Goal: Contribute content: Contribute content

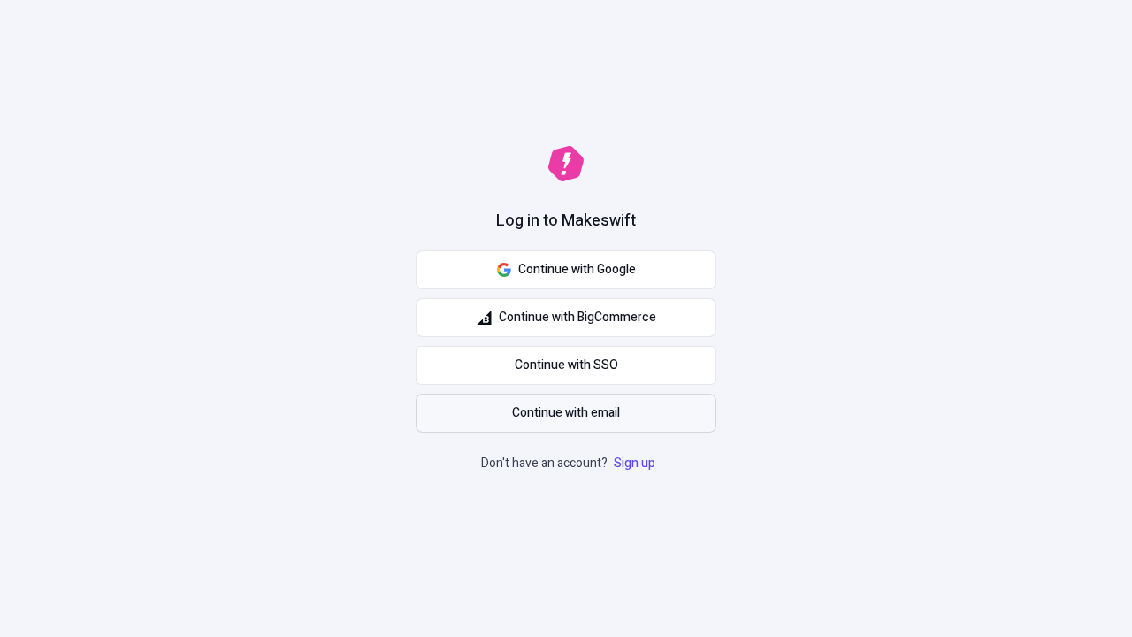
click at [566, 413] on span "Continue with email" at bounding box center [566, 412] width 108 height 19
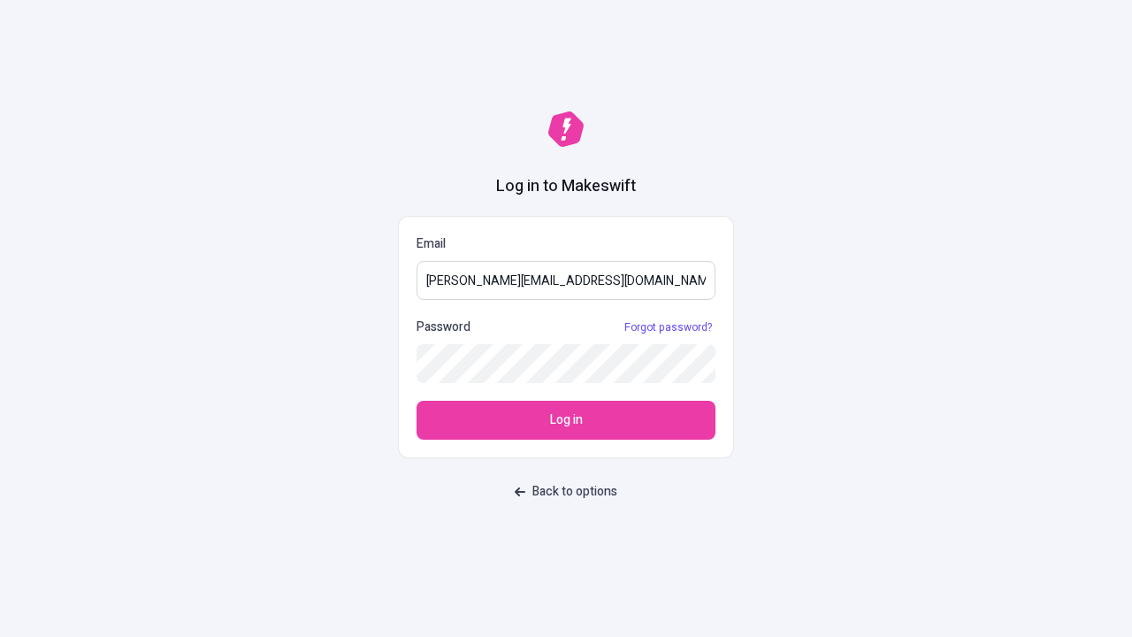
type input "[PERSON_NAME][EMAIL_ADDRESS][DOMAIN_NAME]"
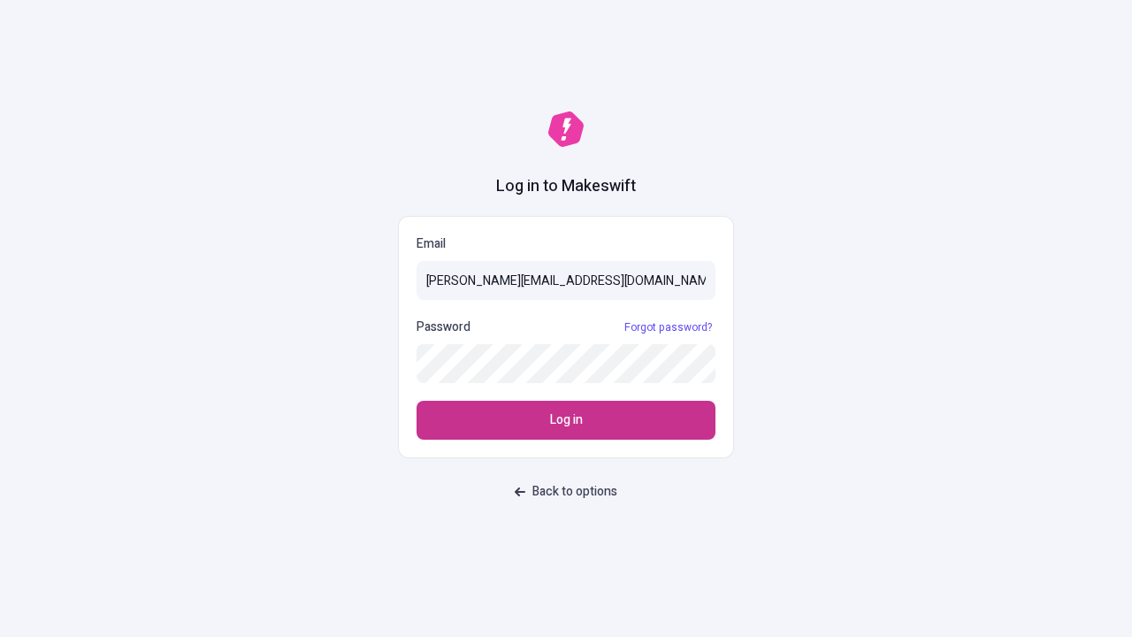
click at [566, 420] on span "Log in" at bounding box center [566, 419] width 33 height 19
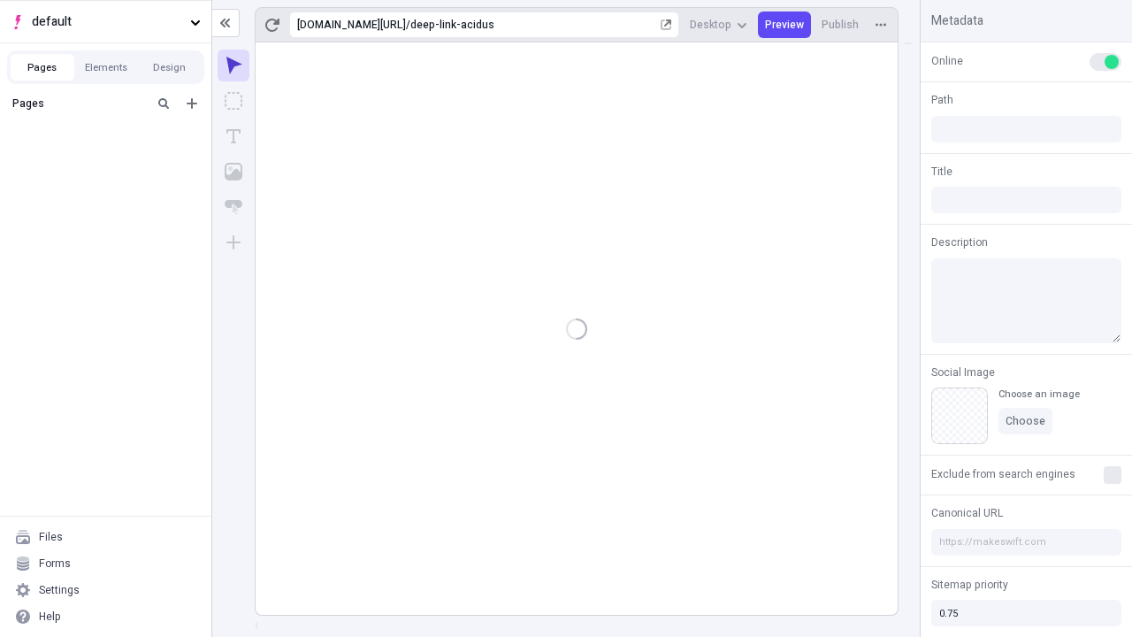
type input "/deep-link-acidus"
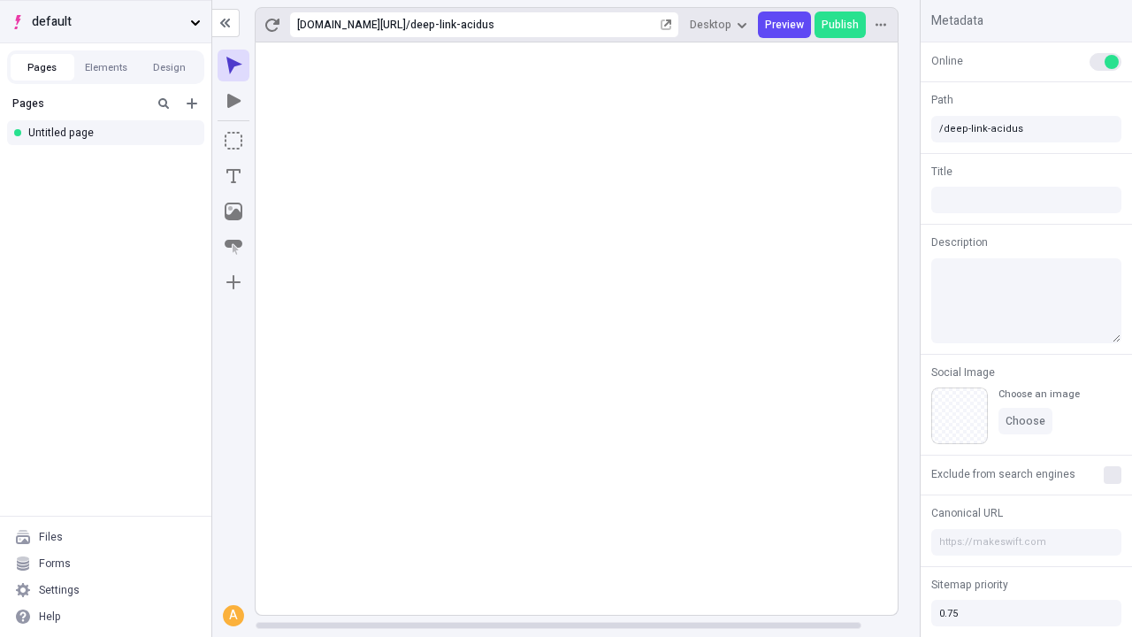
click at [105, 21] on span "default" at bounding box center [107, 21] width 151 height 19
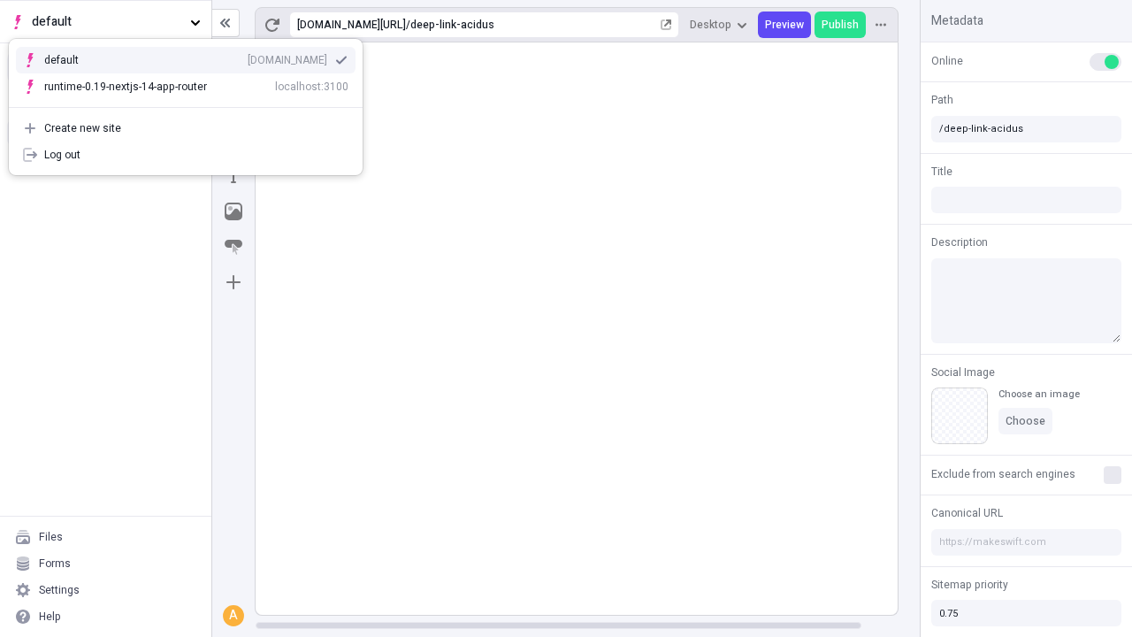
click at [248, 57] on div "[DOMAIN_NAME]" at bounding box center [288, 60] width 80 height 14
click at [192, 103] on icon "Add new" at bounding box center [192, 103] width 11 height 11
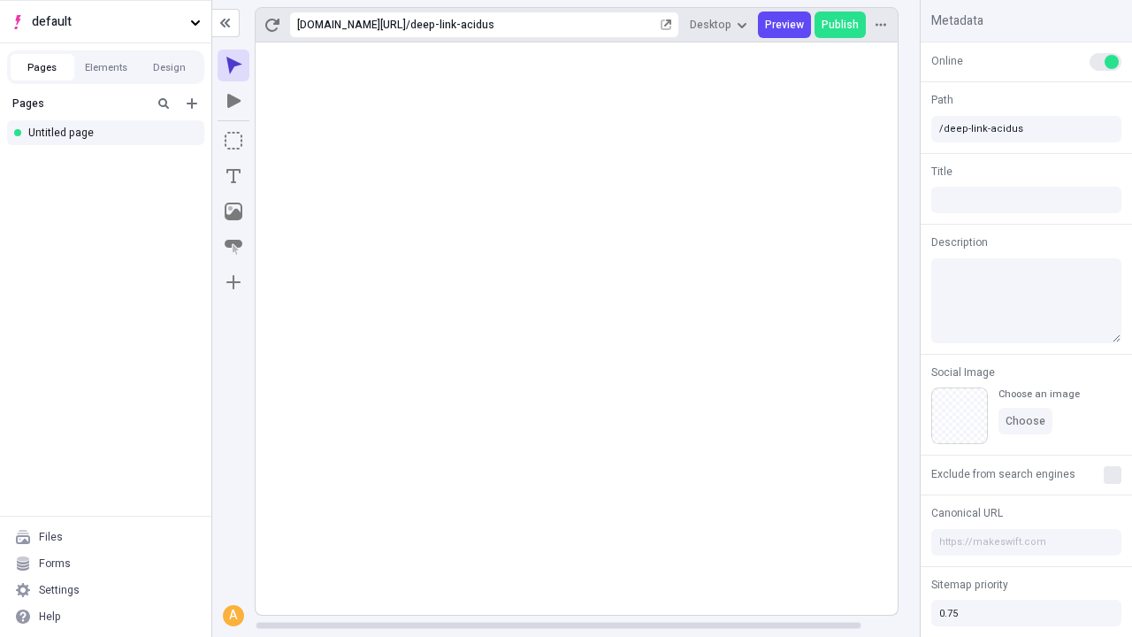
click at [111, 161] on div "Blank page" at bounding box center [111, 161] width 170 height 27
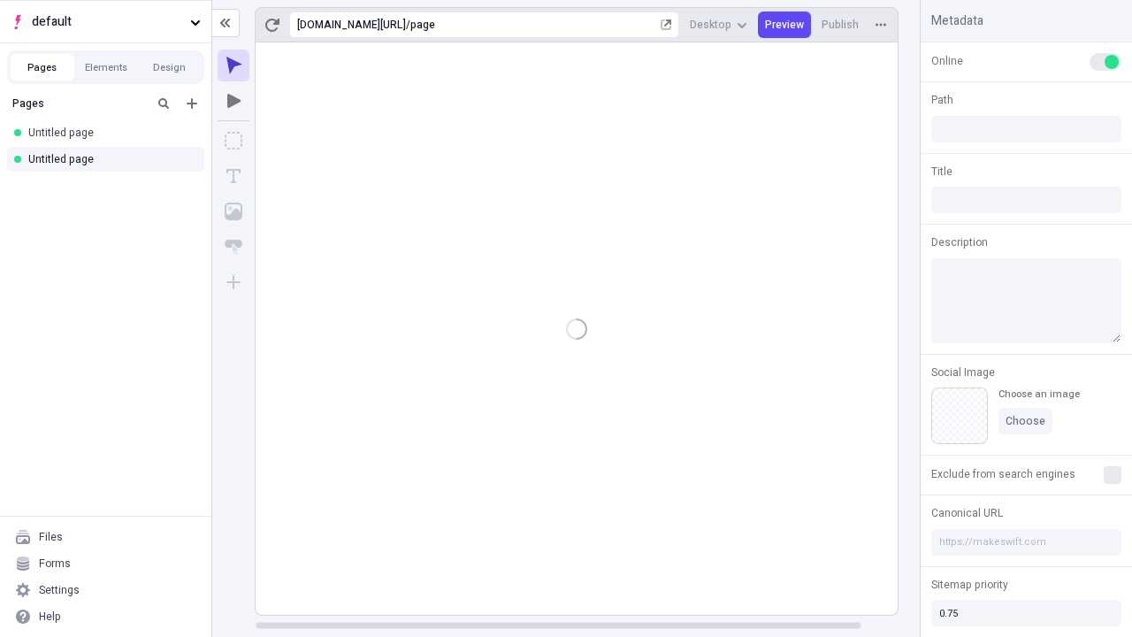
type input "/page"
click at [233, 141] on icon "Box" at bounding box center [234, 141] width 18 height 18
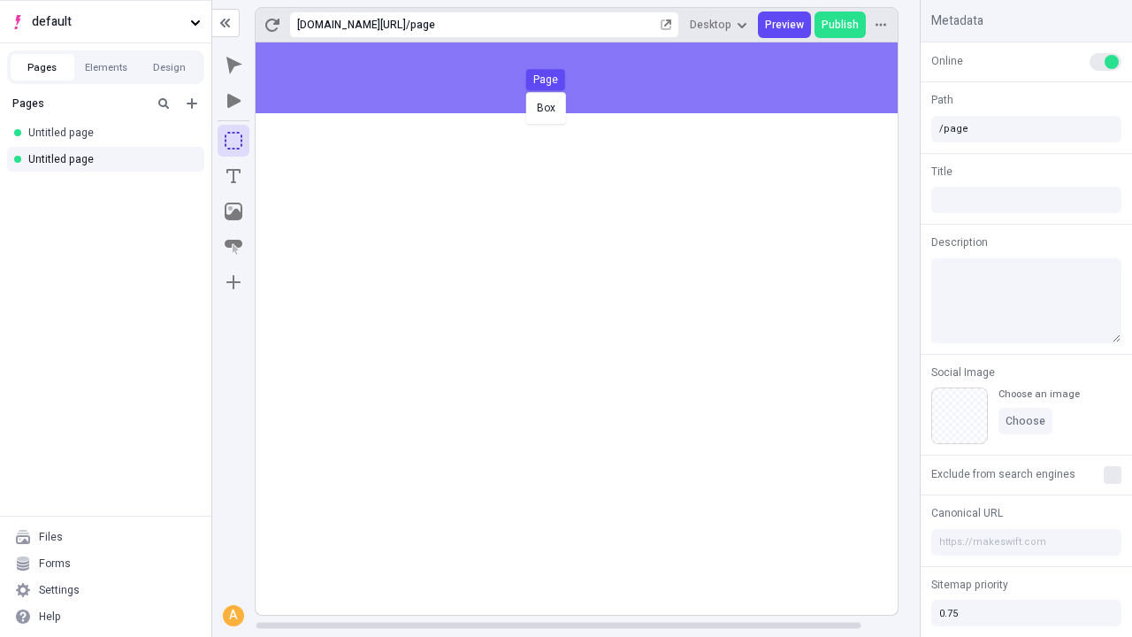
click at [594, 78] on div "Box Page" at bounding box center [566, 318] width 1132 height 637
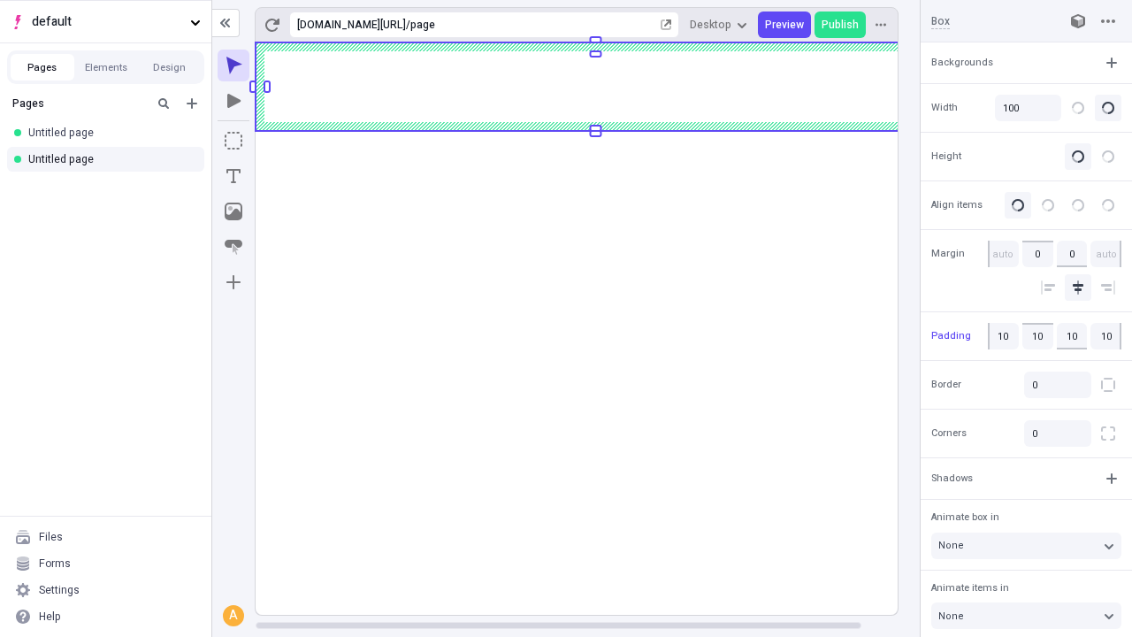
click at [233, 211] on icon "Image" at bounding box center [234, 211] width 18 height 18
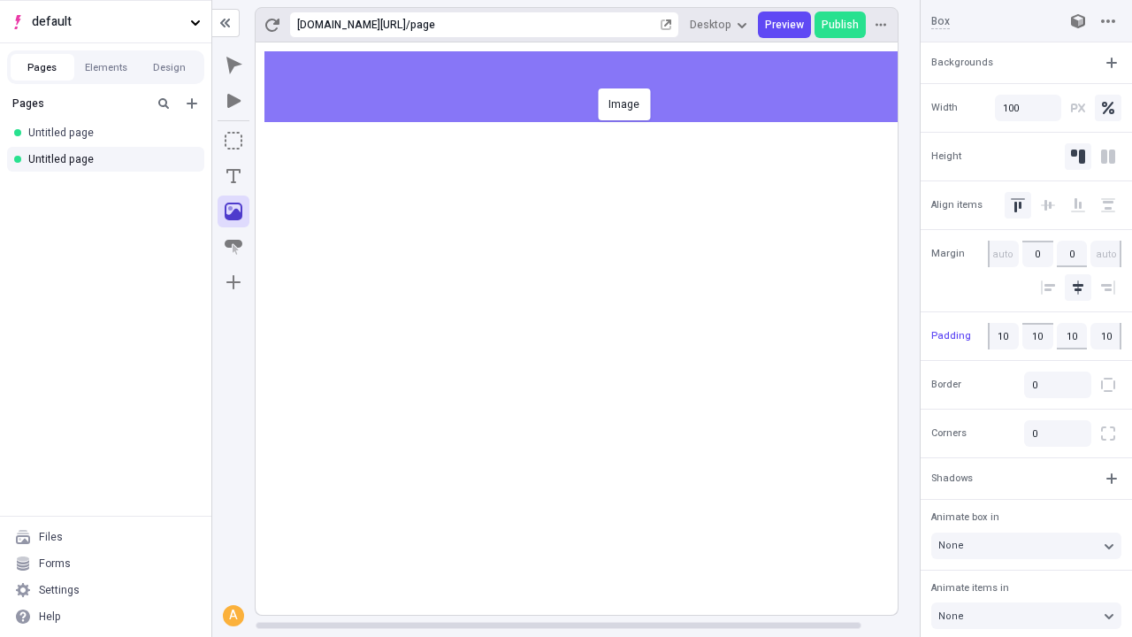
click at [594, 87] on div "Image" at bounding box center [566, 318] width 1132 height 637
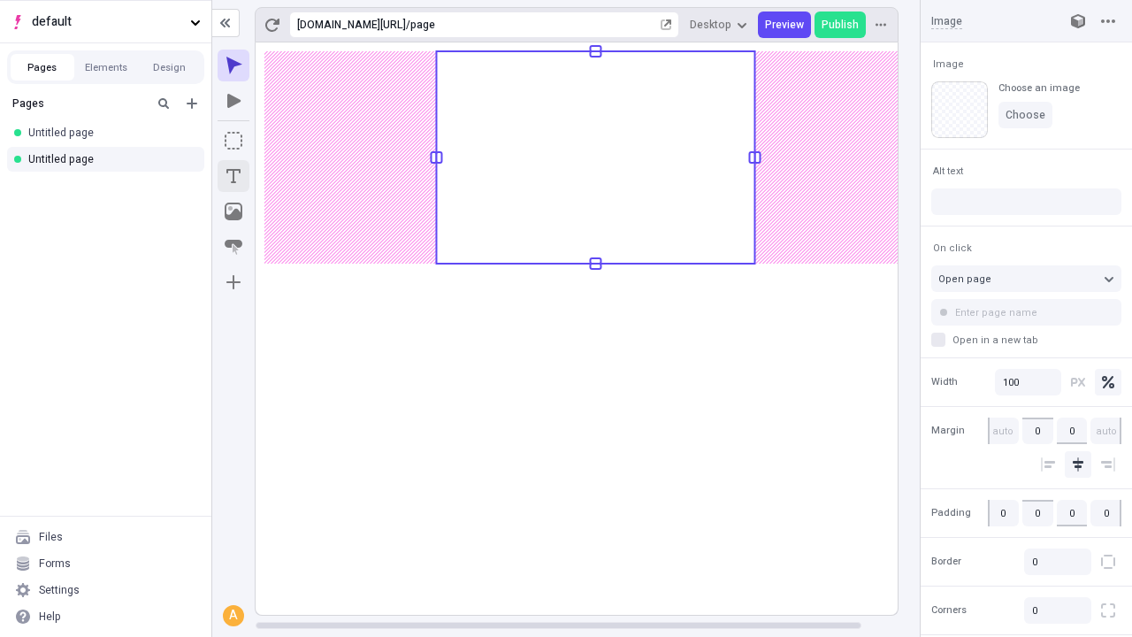
click at [233, 176] on icon "Text" at bounding box center [233, 176] width 14 height 14
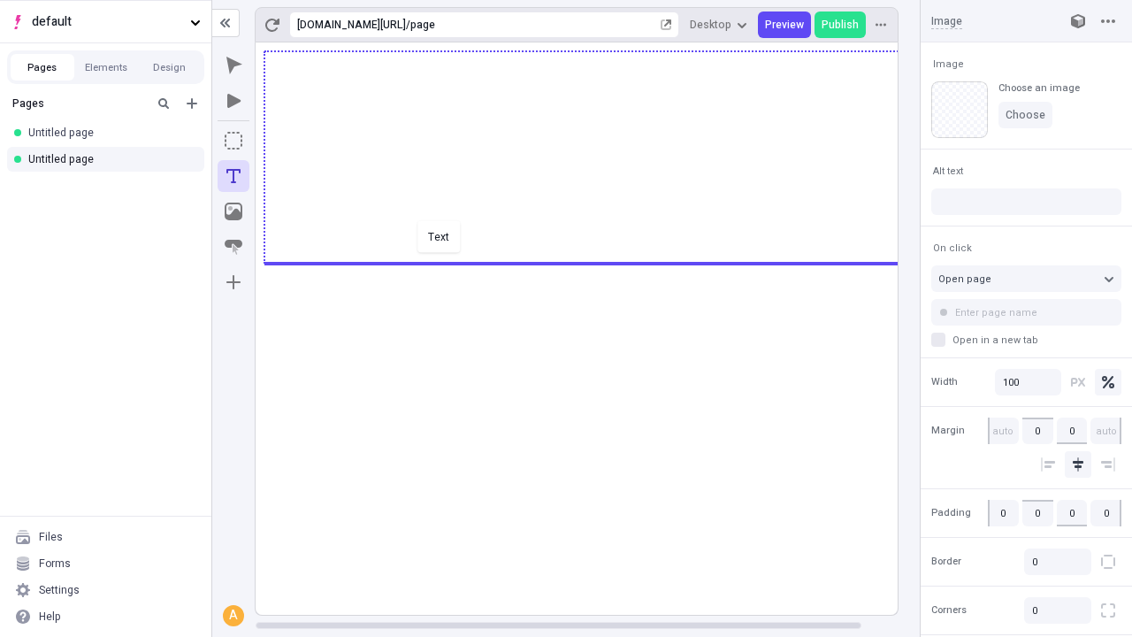
click at [594, 262] on div "Text" at bounding box center [566, 318] width 1132 height 637
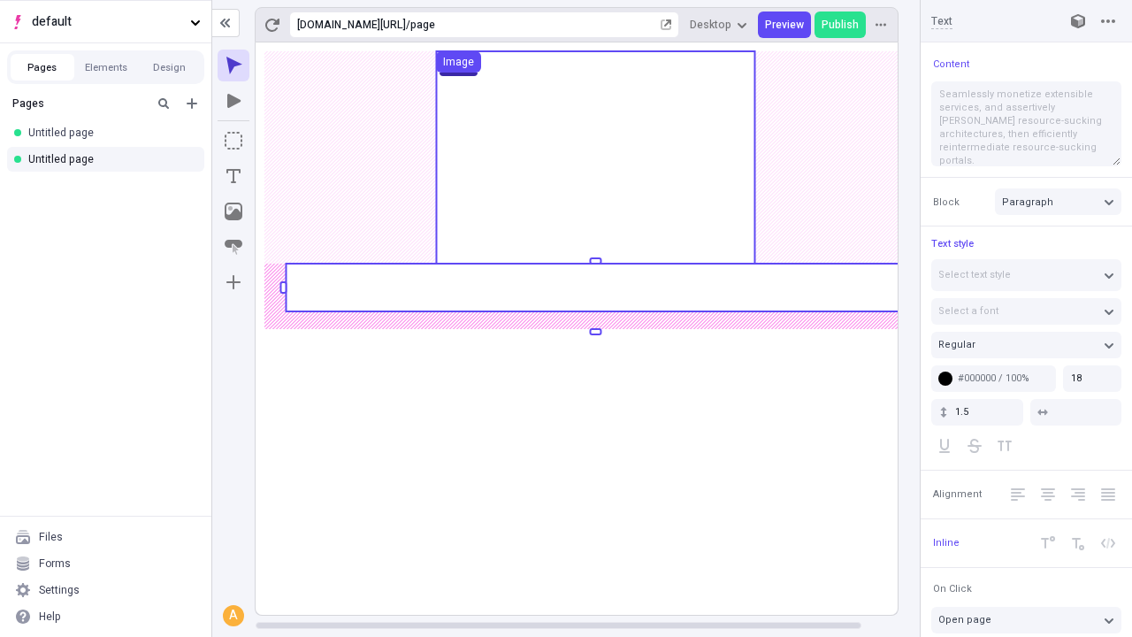
click at [594, 287] on rect at bounding box center [595, 288] width 619 height 48
click at [594, 287] on g "Page Box Image" at bounding box center [596, 328] width 680 height 572
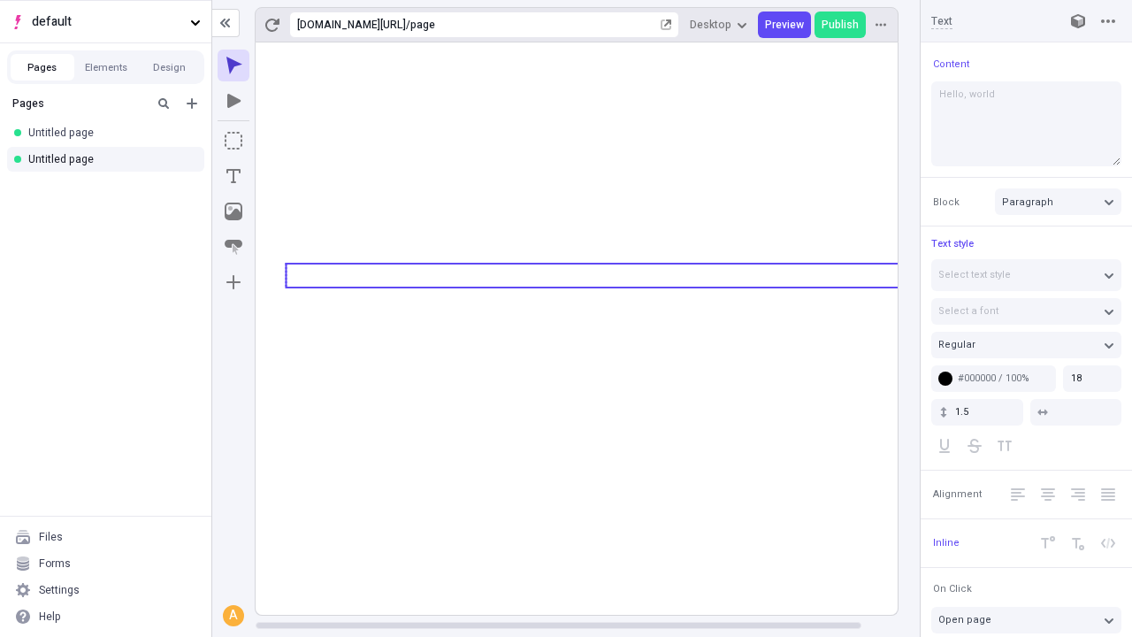
type textarea "Hello, world!"
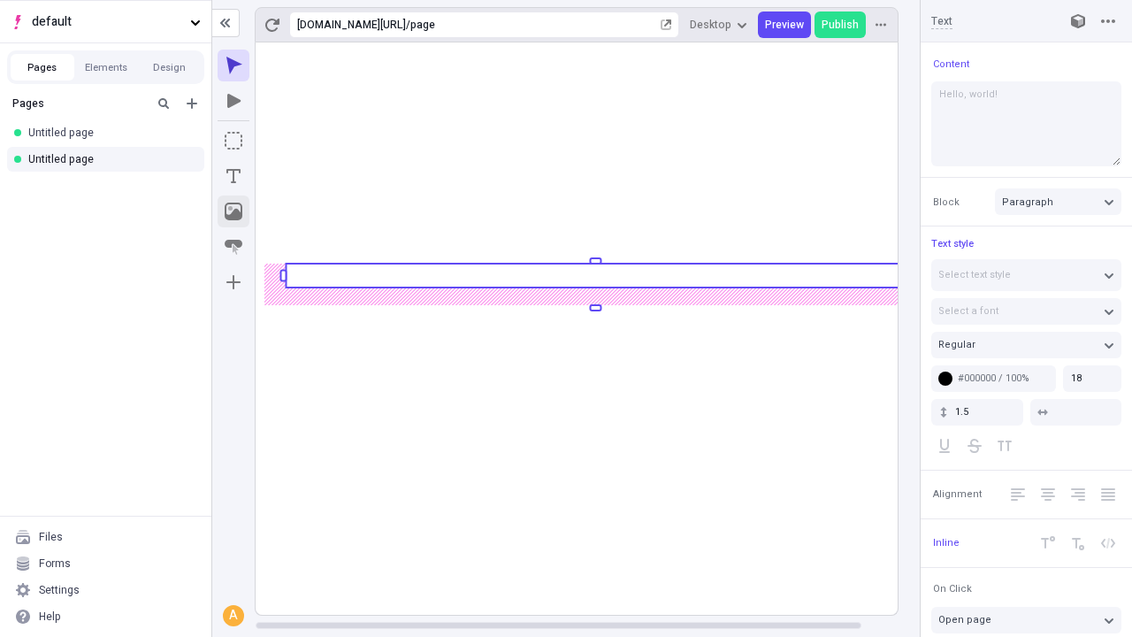
click at [233, 211] on icon "Image" at bounding box center [234, 211] width 18 height 18
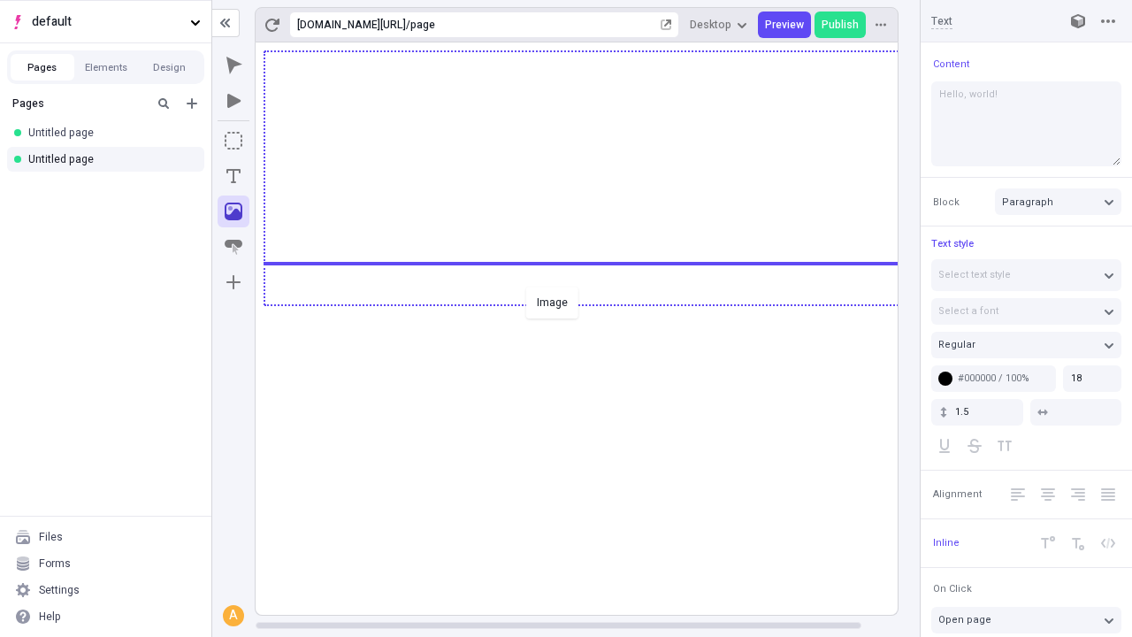
click at [594, 303] on div "Image" at bounding box center [566, 318] width 1132 height 637
